Goal: Check status: Check status

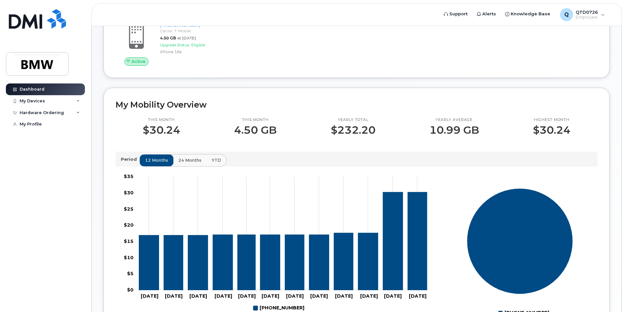
scroll to position [76, 0]
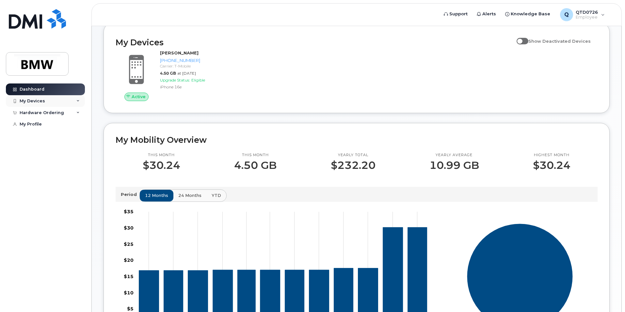
click at [41, 102] on div "My Devices" at bounding box center [32, 101] width 25 height 5
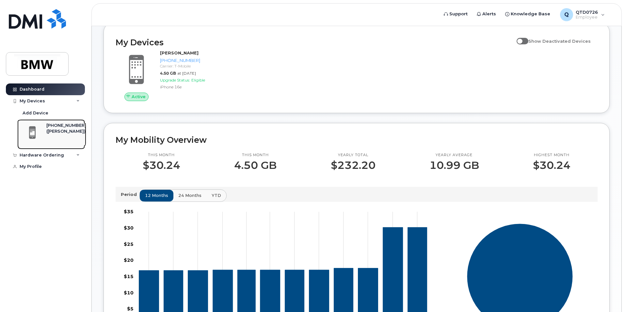
click at [66, 129] on div "([PERSON_NAME])" at bounding box center [66, 132] width 40 height 6
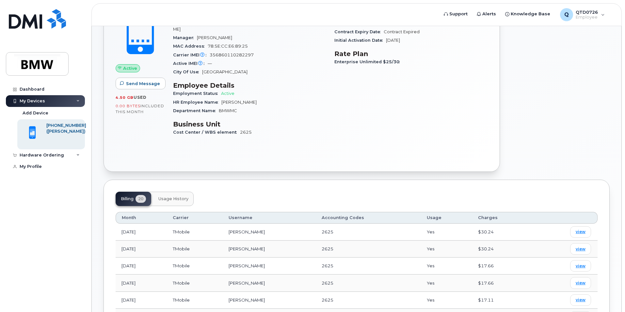
scroll to position [120, 0]
click at [579, 229] on span "view" at bounding box center [581, 232] width 10 height 6
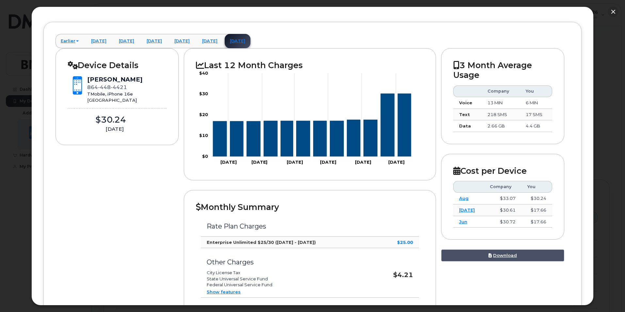
scroll to position [0, 0]
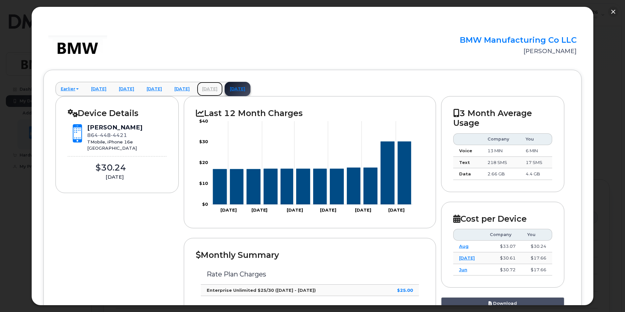
click at [223, 89] on link "[DATE]" at bounding box center [210, 89] width 26 height 14
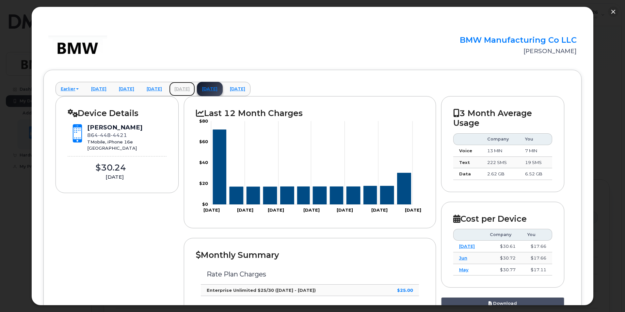
click at [195, 89] on link "[DATE]" at bounding box center [182, 89] width 26 height 14
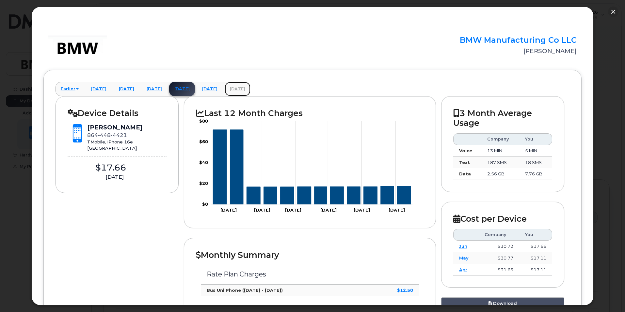
click at [250, 88] on link "[DATE]" at bounding box center [238, 89] width 26 height 14
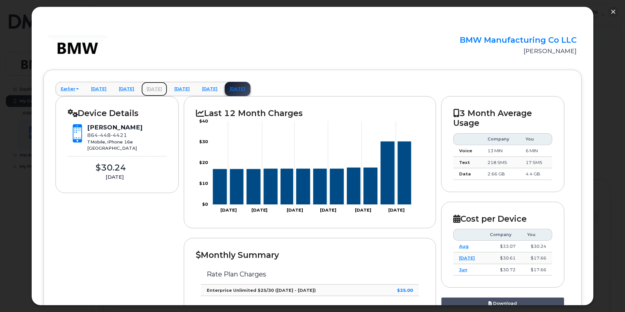
click at [167, 88] on link "[DATE]" at bounding box center [154, 89] width 26 height 14
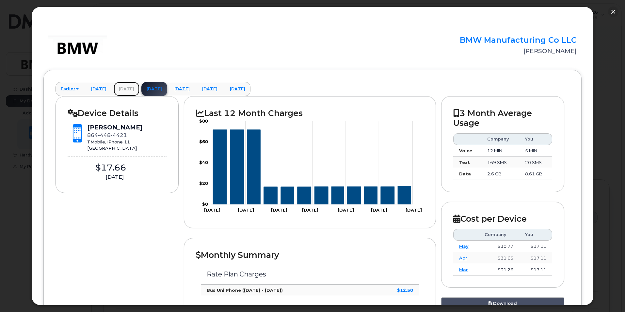
click at [129, 86] on link "[DATE]" at bounding box center [127, 89] width 26 height 14
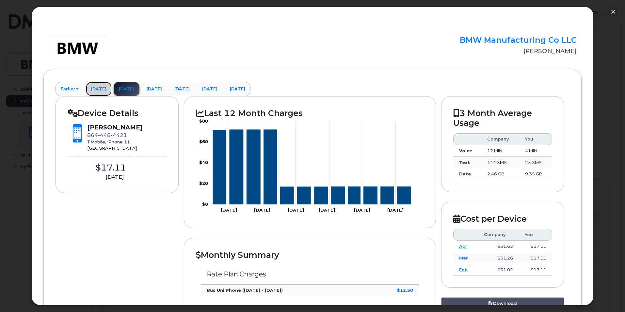
click at [105, 87] on link "[DATE]" at bounding box center [99, 89] width 26 height 14
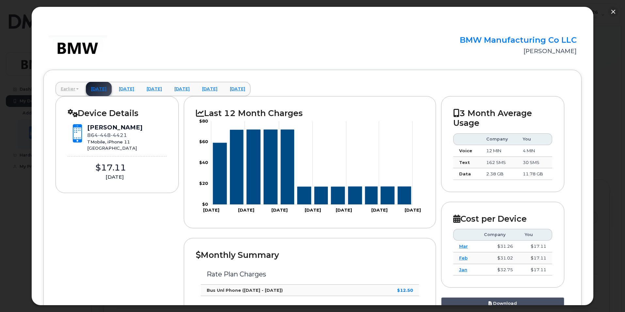
click at [64, 91] on link "Earlier" at bounding box center [69, 89] width 28 height 14
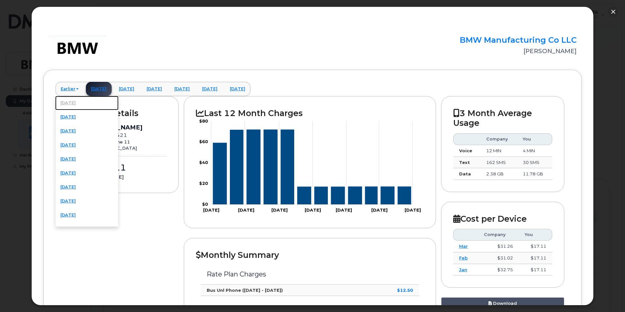
click at [66, 102] on link "[DATE]" at bounding box center [86, 103] width 63 height 14
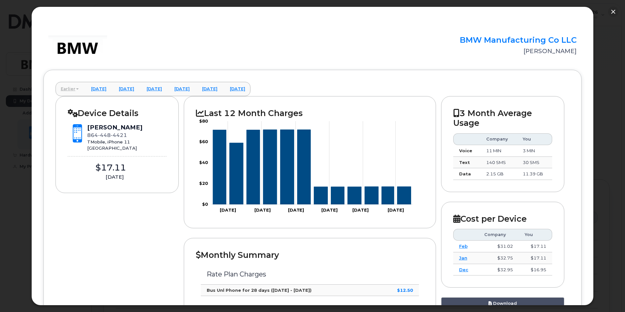
click at [74, 88] on link "Earlier" at bounding box center [69, 89] width 28 height 14
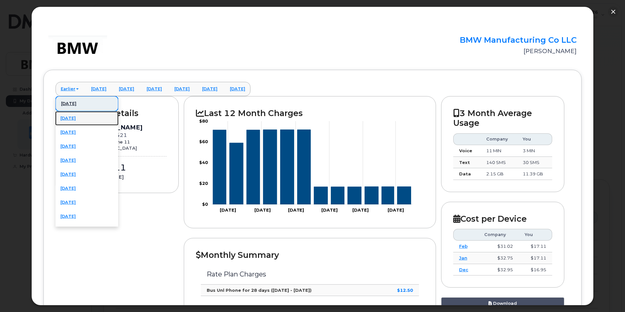
drag, startPoint x: 83, startPoint y: 117, endPoint x: 94, endPoint y: 118, distance: 11.4
click at [83, 117] on link "[DATE]" at bounding box center [86, 118] width 63 height 14
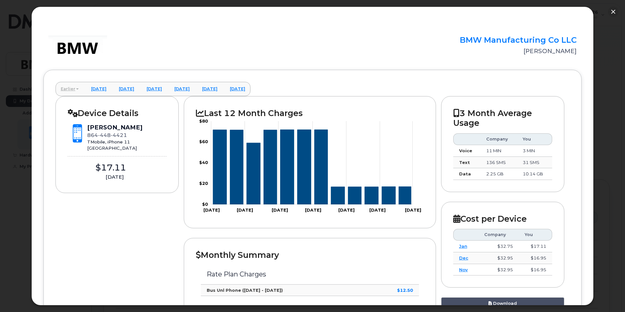
click at [59, 93] on link "Earlier" at bounding box center [69, 89] width 28 height 14
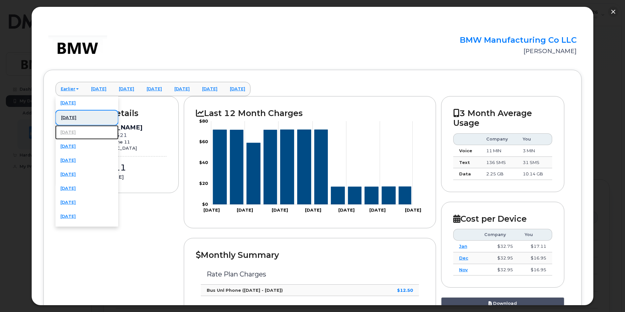
click at [88, 133] on link "[DATE]" at bounding box center [86, 132] width 63 height 14
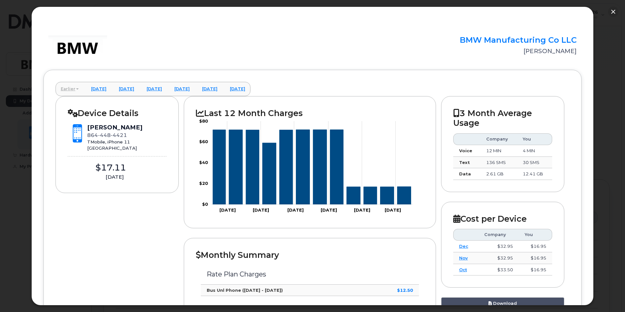
click at [66, 88] on link "Earlier" at bounding box center [69, 89] width 28 height 14
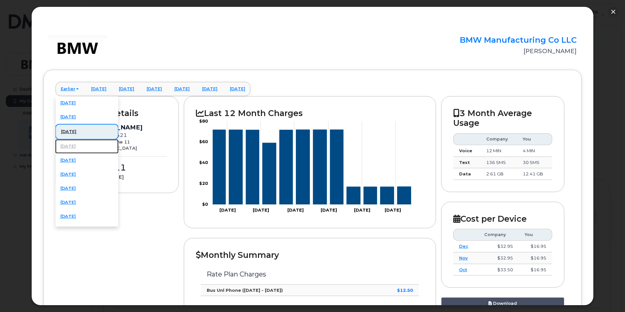
click at [73, 145] on link "[DATE]" at bounding box center [86, 146] width 63 height 14
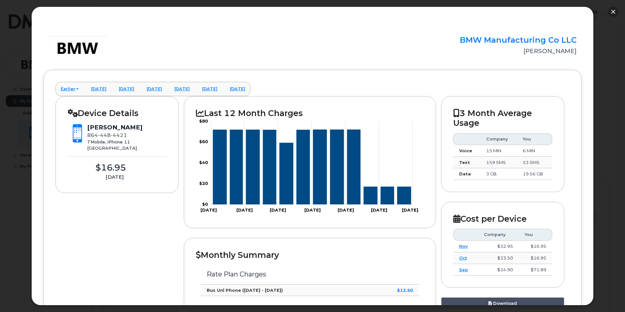
click at [613, 9] on button "button" at bounding box center [613, 12] width 10 height 10
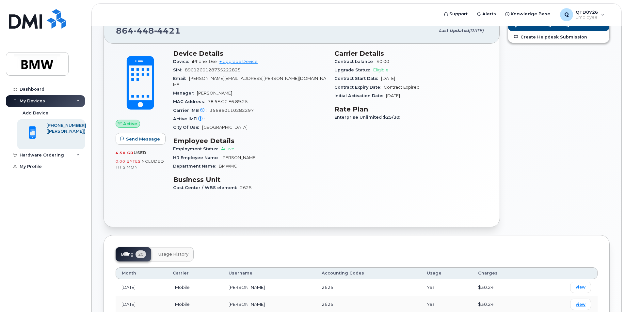
scroll to position [55, 0]
